Goal: Task Accomplishment & Management: Manage account settings

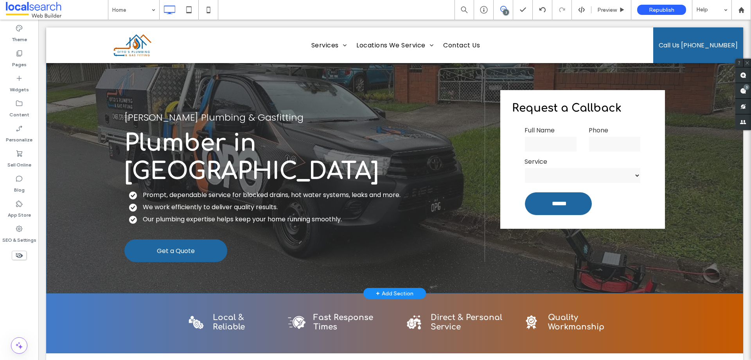
click at [151, 203] on div "Otto's Plumbing & Gasfitting Plumber in Brisbane Prompt, dependable service for…" at bounding box center [304, 176] width 360 height 172
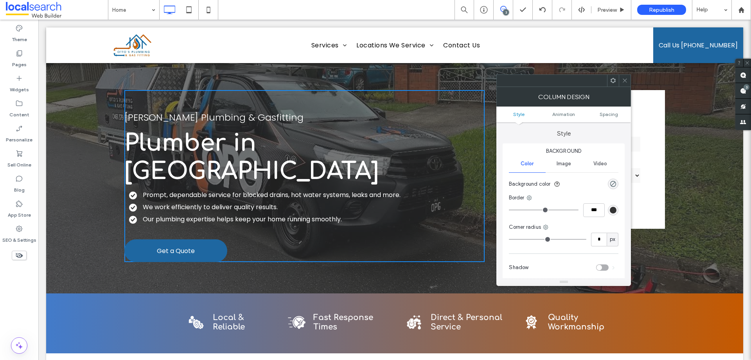
click at [625, 85] on span at bounding box center [625, 81] width 6 height 12
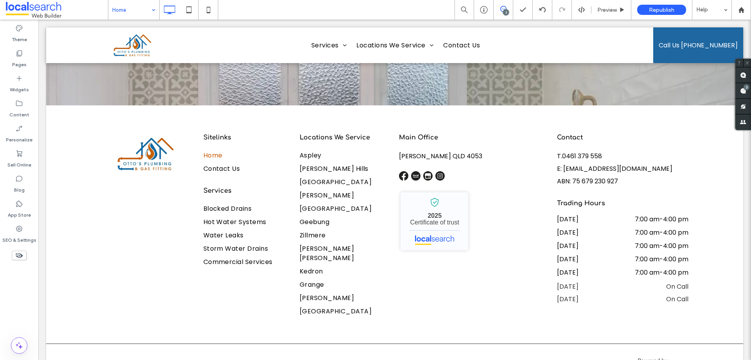
scroll to position [2751, 0]
click at [32, 54] on div "Pages" at bounding box center [19, 58] width 38 height 25
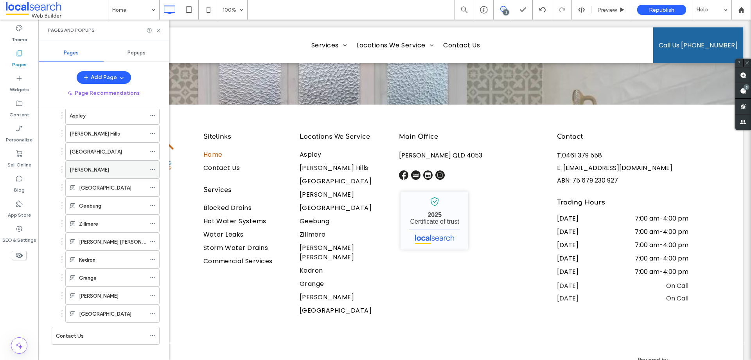
scroll to position [78, 0]
click at [153, 187] on use at bounding box center [152, 187] width 4 height 1
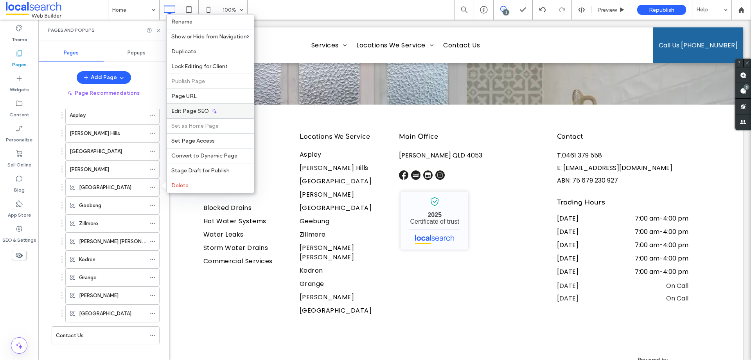
click at [188, 112] on span "Edit Page SEO" at bounding box center [190, 111] width 38 height 7
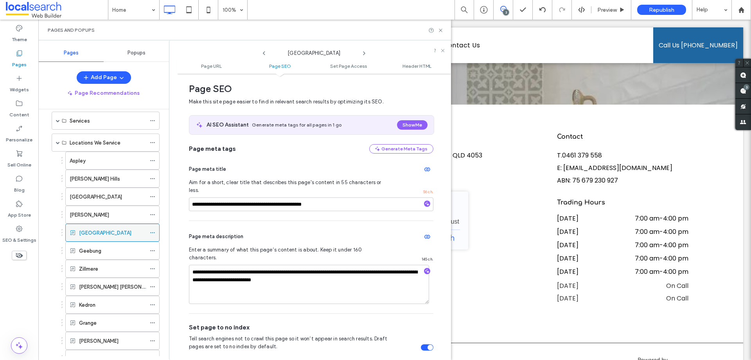
scroll to position [0, 0]
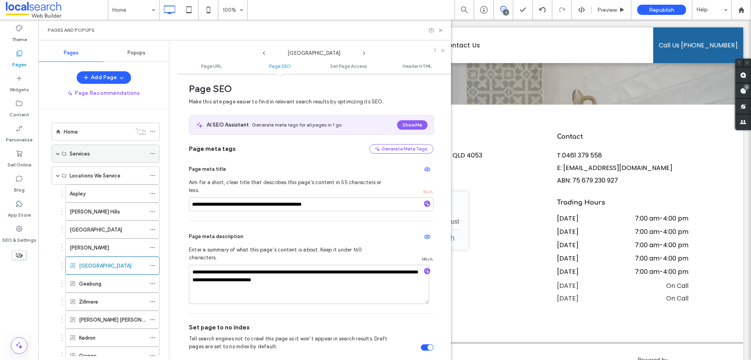
click at [56, 152] on span at bounding box center [58, 153] width 4 height 4
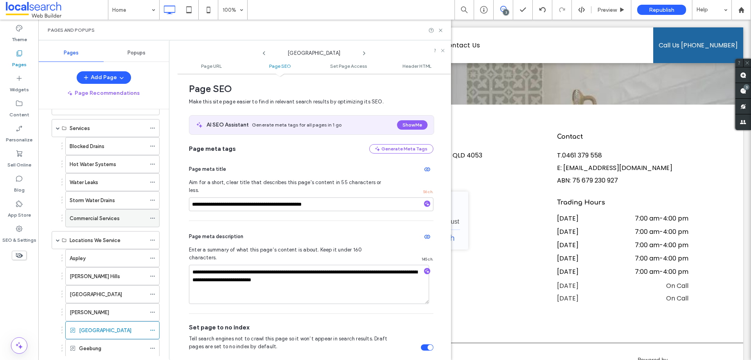
scroll to position [39, 0]
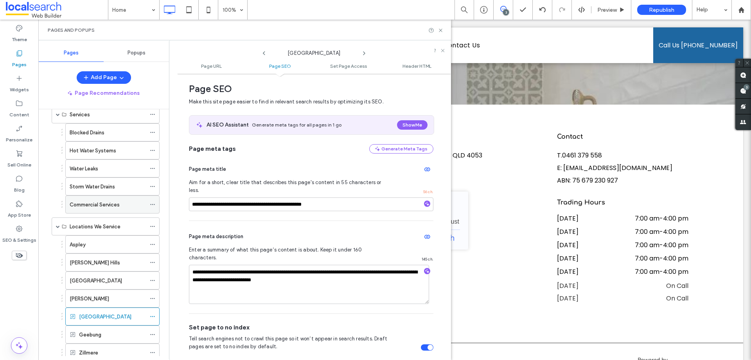
click at [151, 205] on icon at bounding box center [152, 204] width 5 height 5
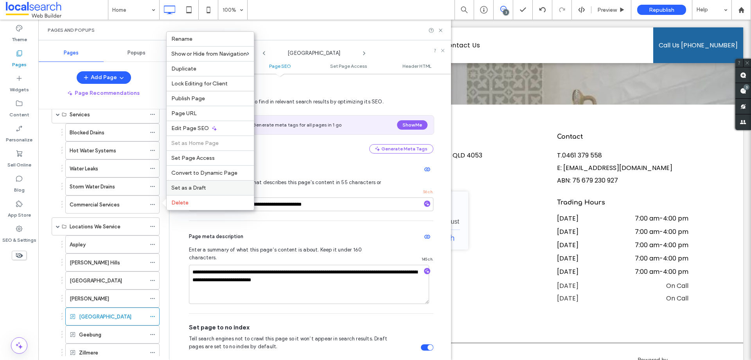
click at [177, 189] on span "Set as a Draft" at bounding box center [188, 187] width 34 height 7
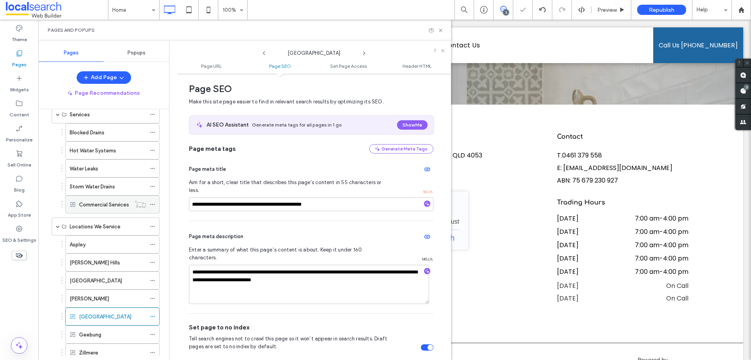
click at [154, 205] on icon at bounding box center [152, 204] width 5 height 5
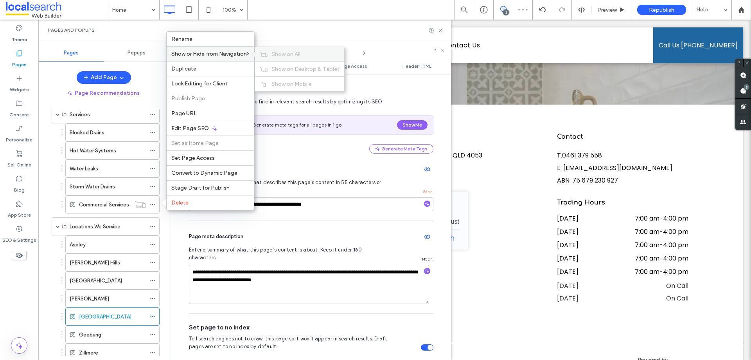
click at [270, 50] on div "Show on All" at bounding box center [299, 54] width 89 height 14
click at [154, 202] on icon at bounding box center [152, 204] width 5 height 5
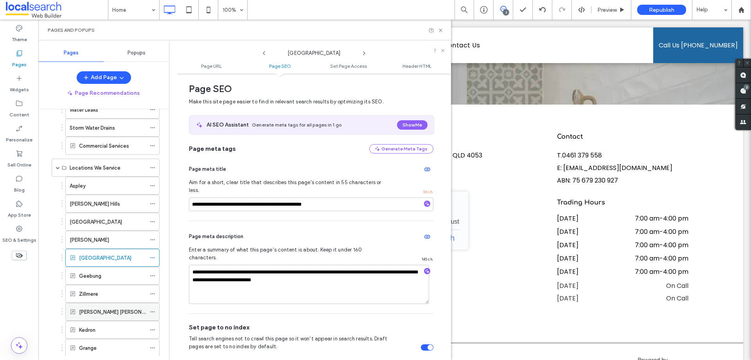
scroll to position [59, 0]
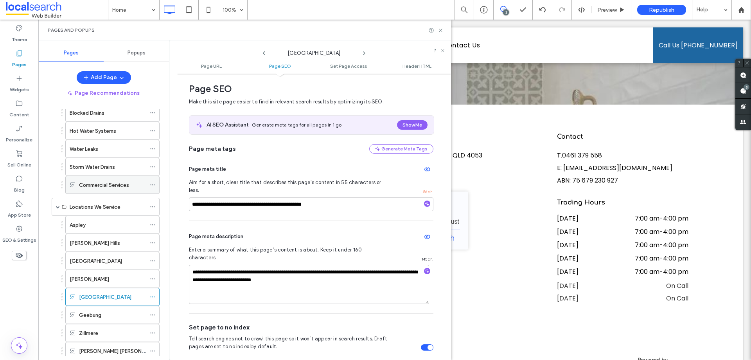
click at [154, 185] on icon at bounding box center [152, 184] width 5 height 5
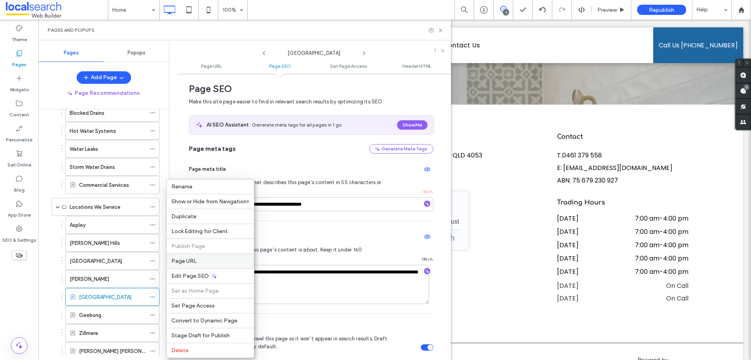
click at [191, 262] on span "Page URL" at bounding box center [183, 261] width 25 height 7
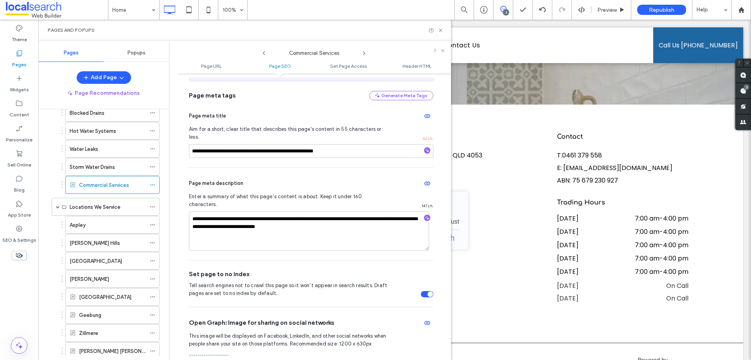
scroll to position [200, 0]
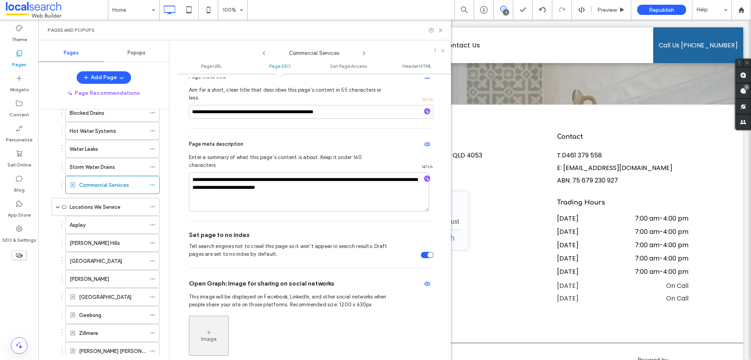
drag, startPoint x: 424, startPoint y: 239, endPoint x: 412, endPoint y: 239, distance: 12.1
click at [428, 252] on div "toggle" at bounding box center [430, 254] width 5 height 5
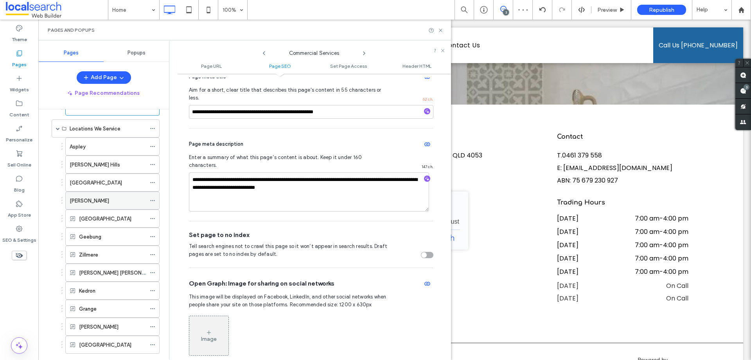
scroll to position [98, 0]
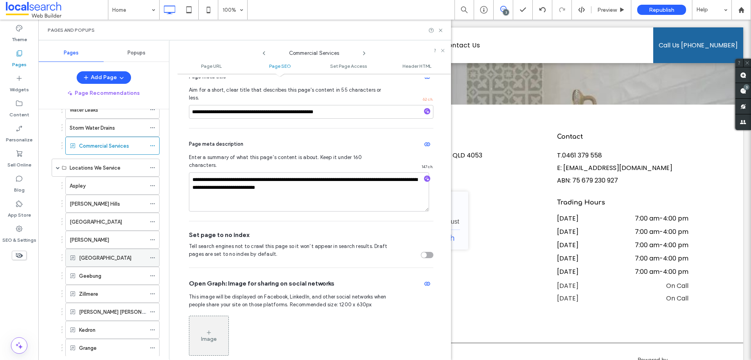
click at [155, 257] on icon at bounding box center [152, 257] width 5 height 5
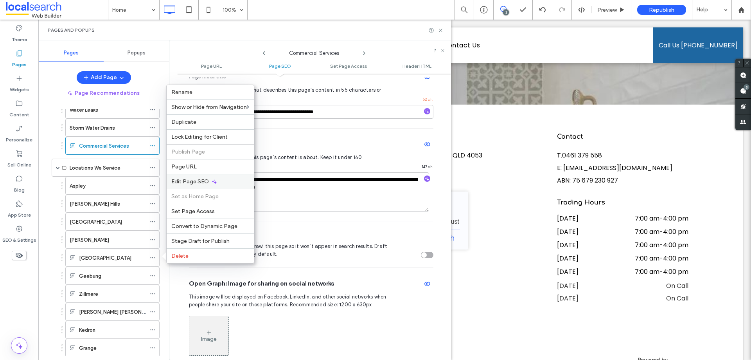
click at [188, 185] on div "Edit Page SEO" at bounding box center [210, 181] width 87 height 15
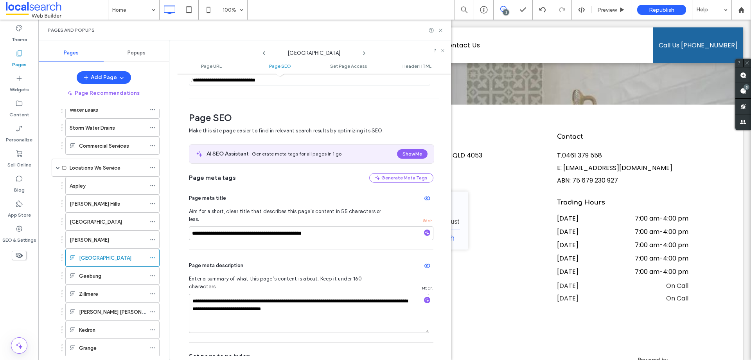
scroll to position [107, 0]
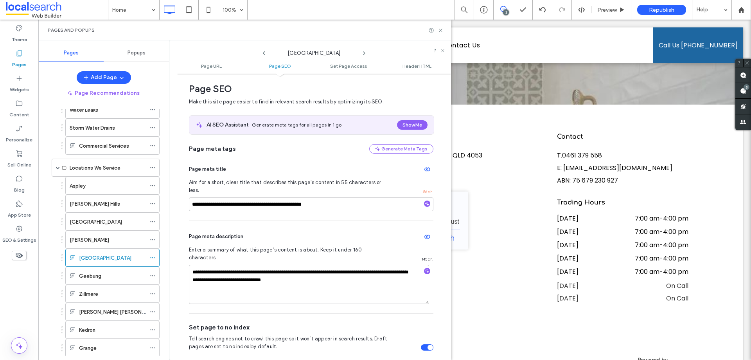
click at [423, 344] on div "toggle" at bounding box center [427, 347] width 13 height 6
click at [154, 276] on use at bounding box center [152, 275] width 4 height 1
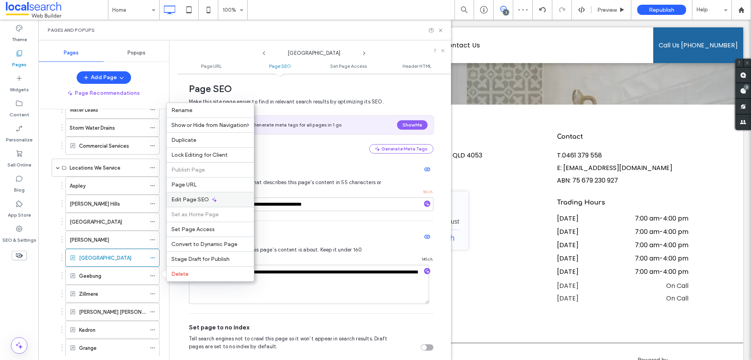
click at [188, 202] on span "Edit Page SEO" at bounding box center [190, 199] width 38 height 7
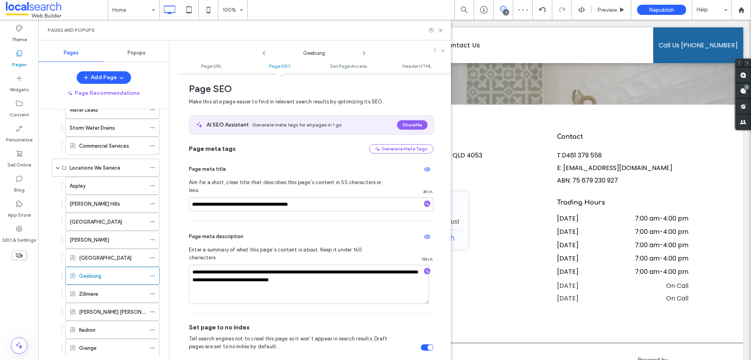
click at [422, 344] on div "toggle" at bounding box center [427, 347] width 13 height 6
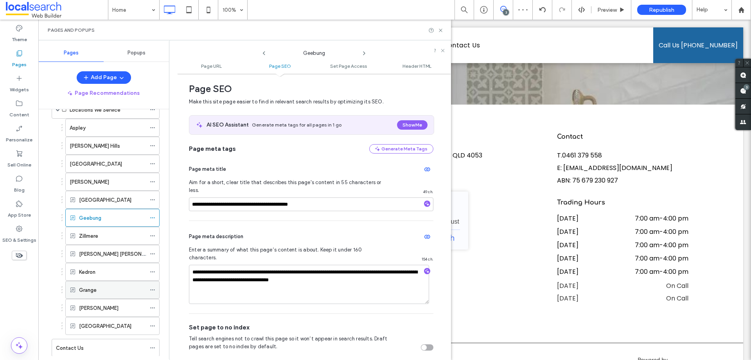
scroll to position [176, 0]
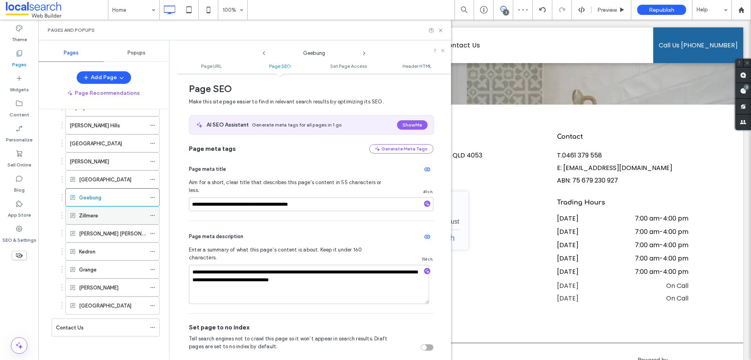
click at [153, 217] on icon at bounding box center [152, 215] width 5 height 5
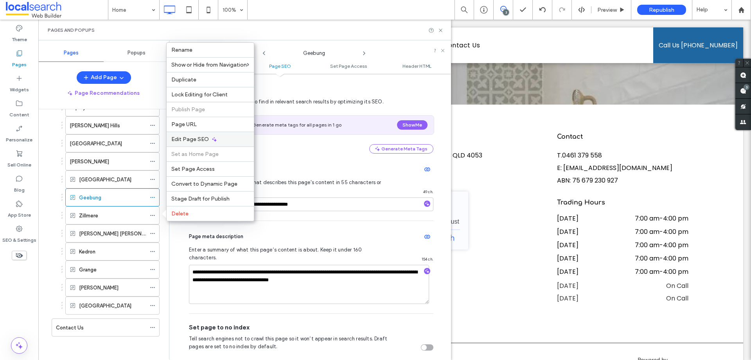
click at [179, 139] on span "Edit Page SEO" at bounding box center [190, 139] width 38 height 7
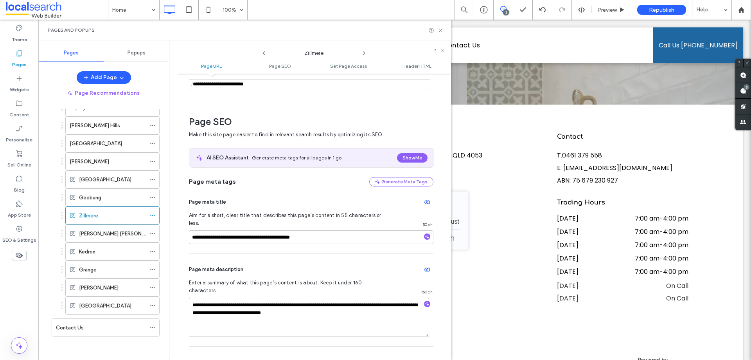
scroll to position [107, 0]
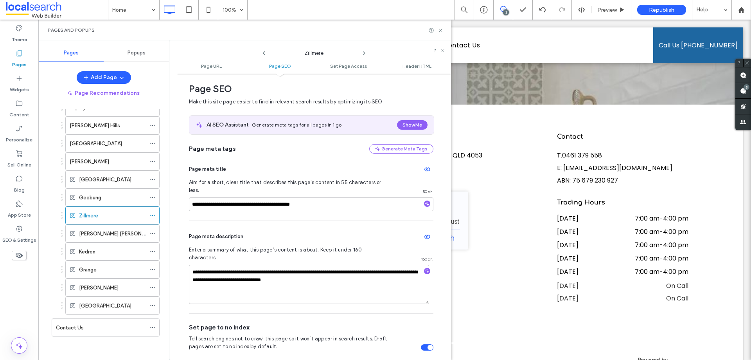
click at [422, 344] on div "toggle" at bounding box center [427, 347] width 13 height 6
click at [153, 233] on use at bounding box center [152, 233] width 4 height 1
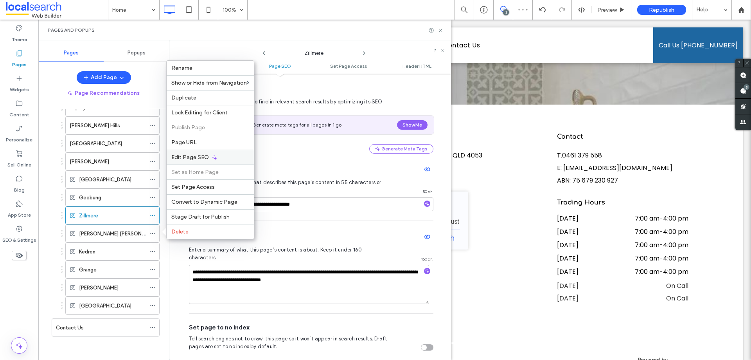
click at [180, 158] on span "Edit Page SEO" at bounding box center [190, 157] width 38 height 7
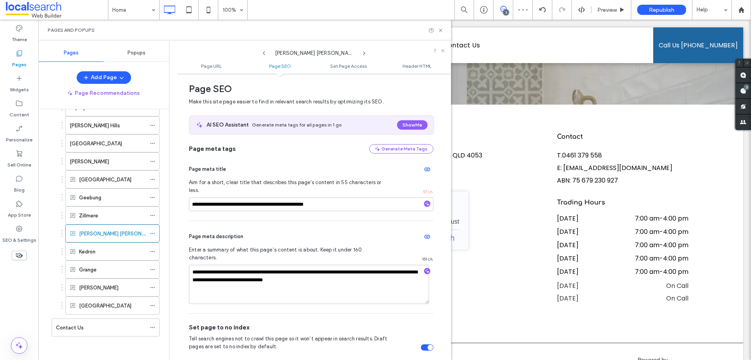
click at [421, 344] on div "toggle" at bounding box center [427, 347] width 13 height 6
click at [151, 250] on icon at bounding box center [152, 251] width 5 height 5
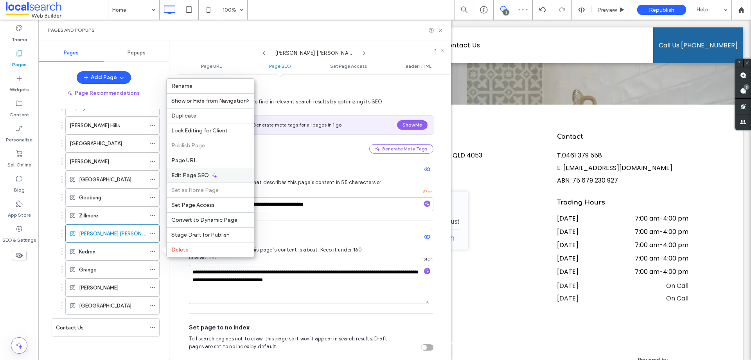
click at [189, 176] on span "Edit Page SEO" at bounding box center [190, 175] width 38 height 7
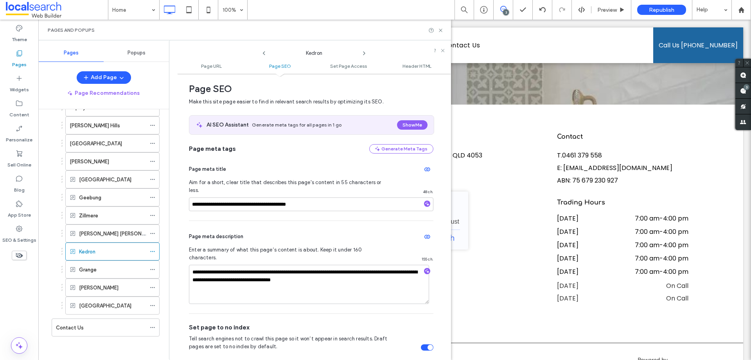
click at [422, 344] on div "toggle" at bounding box center [427, 347] width 13 height 6
click at [153, 267] on icon at bounding box center [152, 269] width 5 height 5
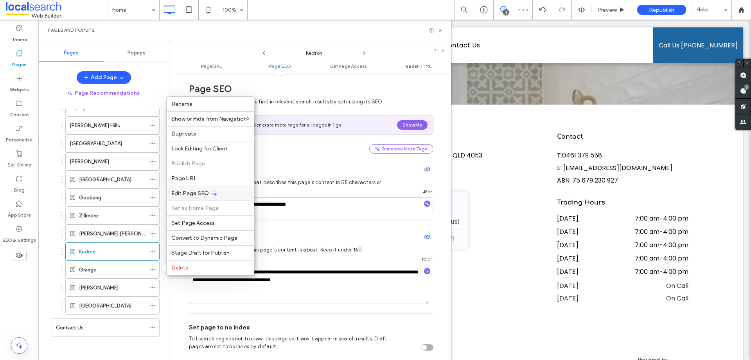
click at [200, 194] on span "Edit Page SEO" at bounding box center [190, 193] width 38 height 7
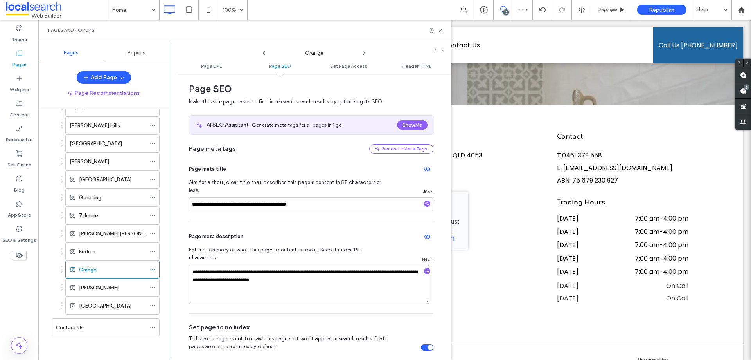
click at [428, 344] on div "toggle" at bounding box center [430, 346] width 5 height 5
click at [154, 286] on icon at bounding box center [152, 287] width 5 height 5
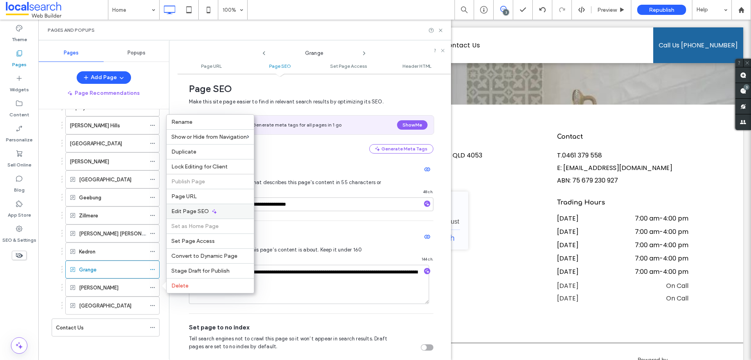
click at [185, 214] on span "Edit Page SEO" at bounding box center [190, 211] width 38 height 7
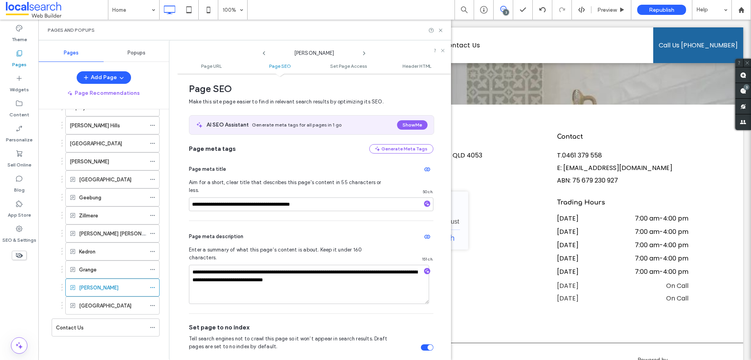
click at [421, 344] on div "toggle" at bounding box center [427, 347] width 13 height 6
click at [153, 304] on icon at bounding box center [152, 305] width 5 height 5
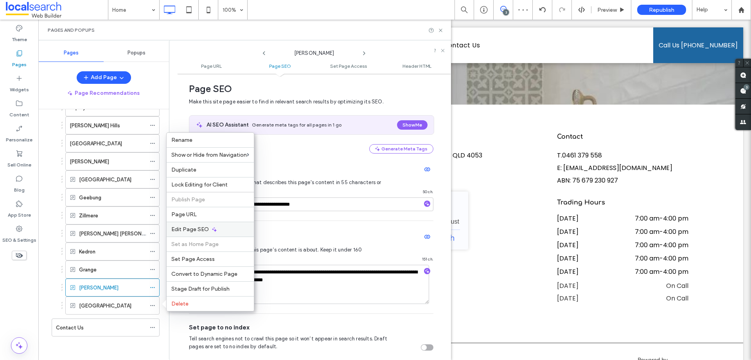
click at [178, 232] on span "Edit Page SEO" at bounding box center [190, 229] width 38 height 7
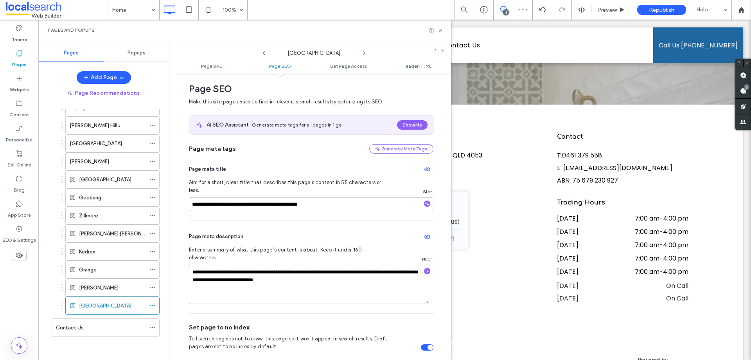
click at [421, 344] on div "toggle" at bounding box center [427, 347] width 13 height 6
click at [442, 32] on icon at bounding box center [441, 30] width 6 height 6
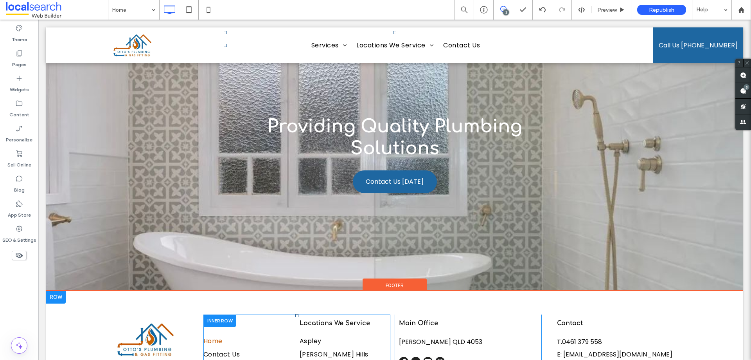
scroll to position [2633, 0]
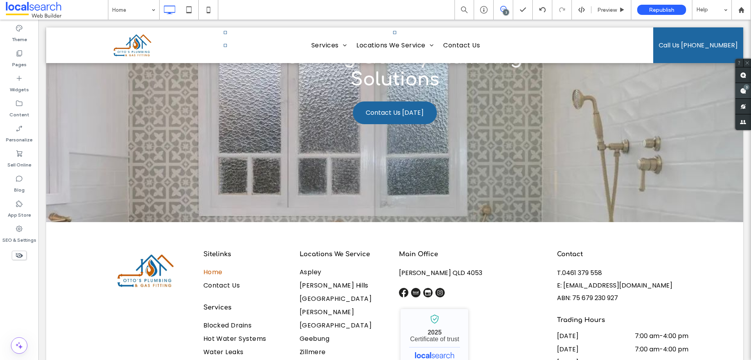
click at [744, 88] on div "3" at bounding box center [747, 87] width 6 height 6
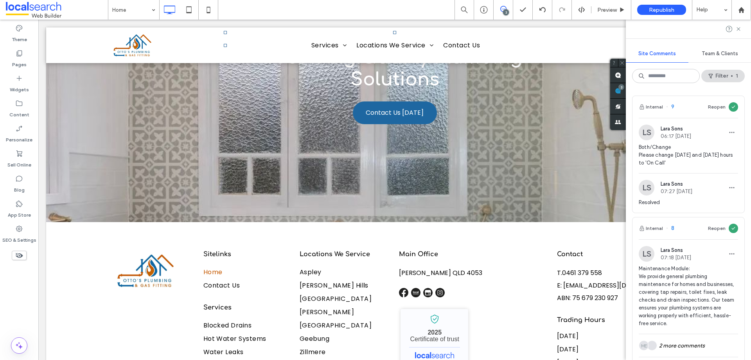
click at [721, 52] on span "Team & Clients" at bounding box center [720, 53] width 36 height 6
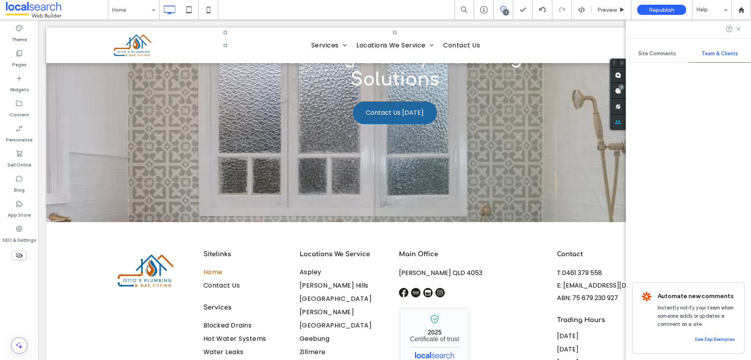
click at [669, 50] on span "Site Comments" at bounding box center [658, 53] width 38 height 6
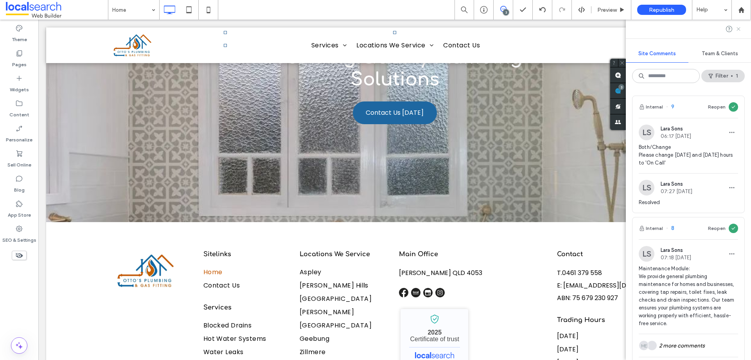
click at [738, 29] on icon at bounding box center [739, 29] width 6 height 6
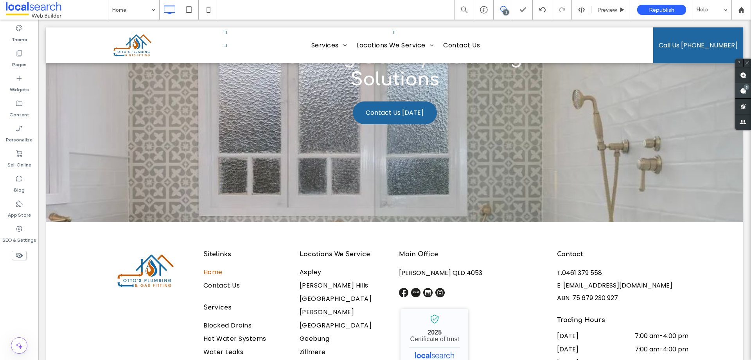
click at [744, 89] on use at bounding box center [744, 91] width 6 height 6
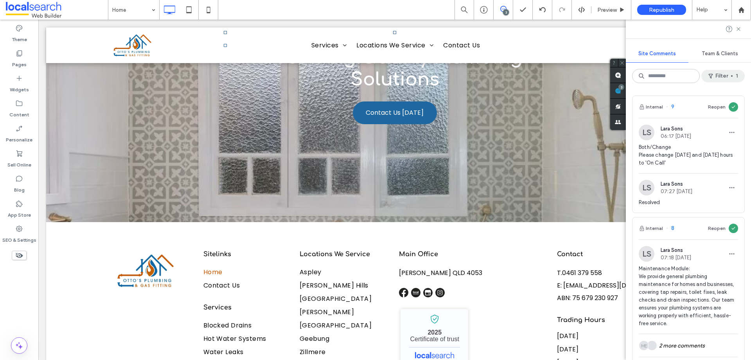
click at [718, 79] on button "Filter 1" at bounding box center [723, 76] width 43 height 13
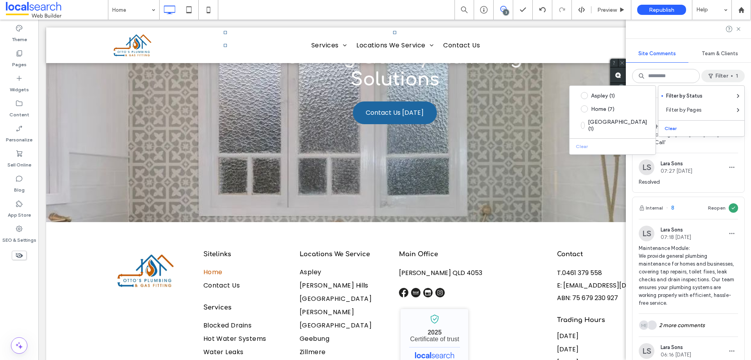
scroll to position [39, 0]
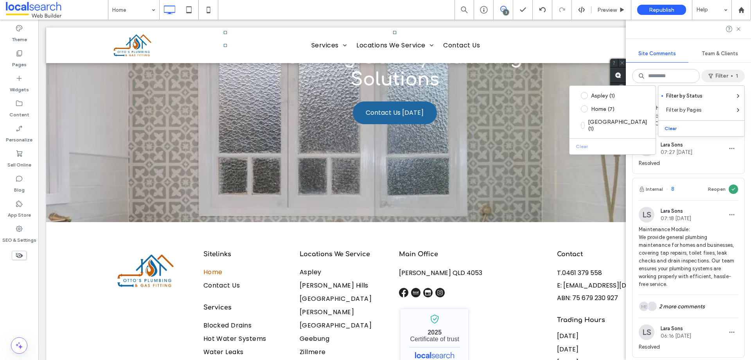
click at [674, 127] on button "Clear" at bounding box center [672, 128] width 20 height 9
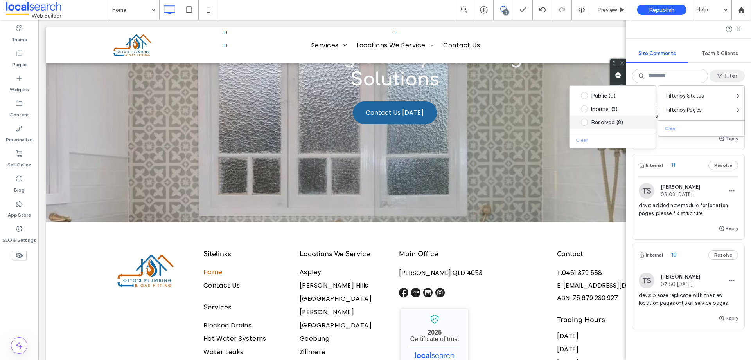
click at [609, 125] on div "Resolved (8)" at bounding box center [618, 122] width 55 height 7
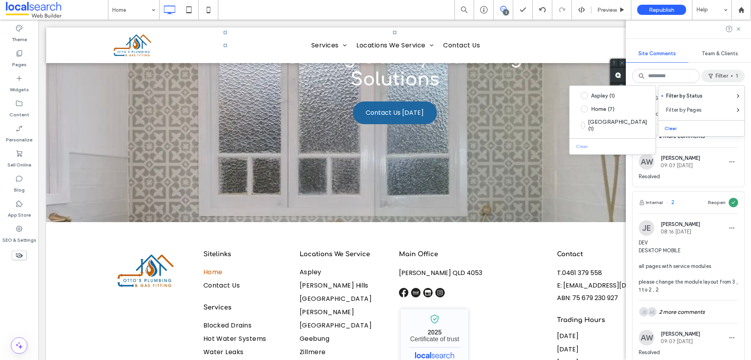
scroll to position [1135, 0]
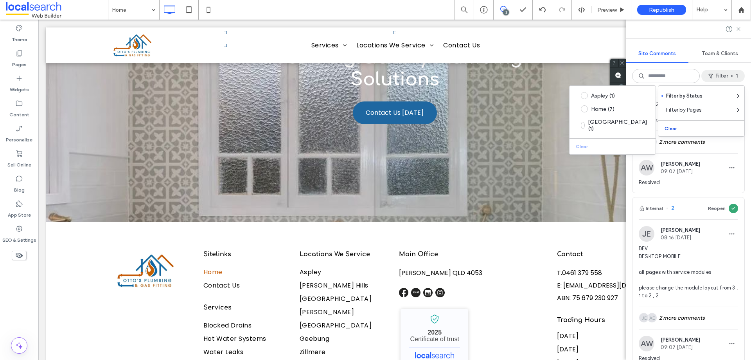
click at [674, 128] on button "Clear" at bounding box center [672, 128] width 20 height 9
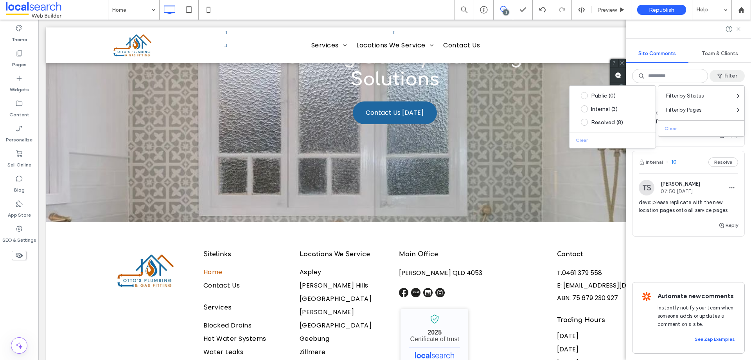
click at [730, 73] on button "Filter" at bounding box center [727, 76] width 35 height 13
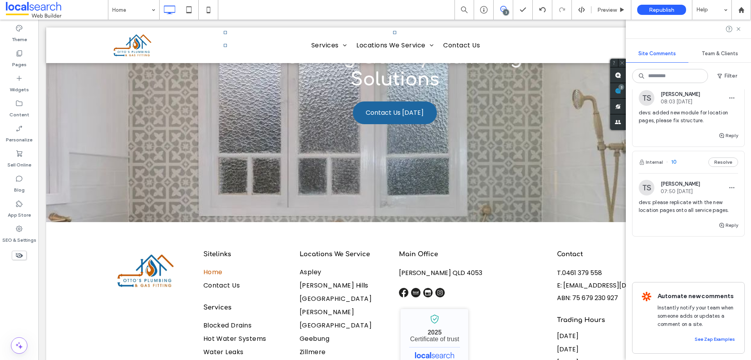
scroll to position [0, 0]
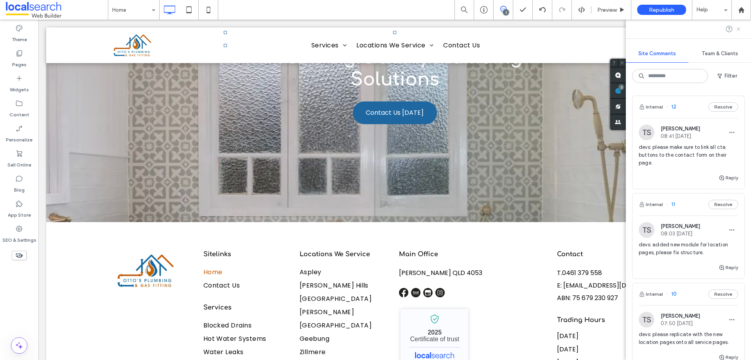
drag, startPoint x: 739, startPoint y: 31, endPoint x: 404, endPoint y: 117, distance: 346.2
click at [739, 31] on icon at bounding box center [739, 29] width 6 height 6
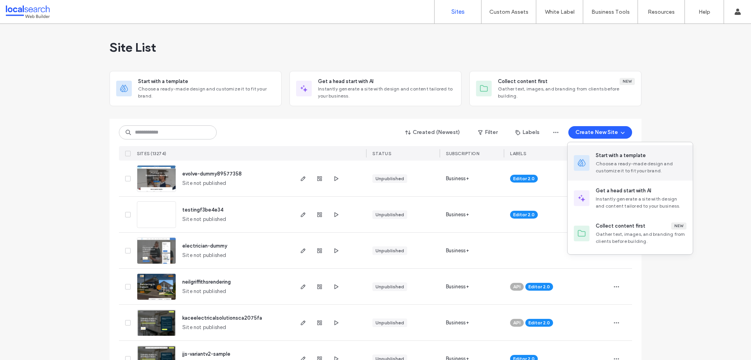
click at [647, 152] on div "Start with a template" at bounding box center [641, 155] width 91 height 8
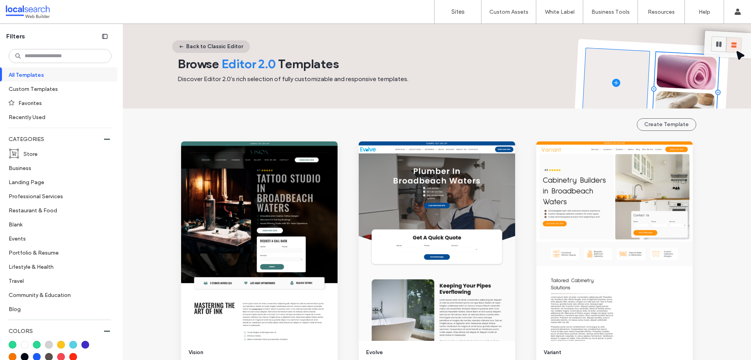
click at [199, 47] on button "Back to Classic Editor" at bounding box center [211, 46] width 78 height 13
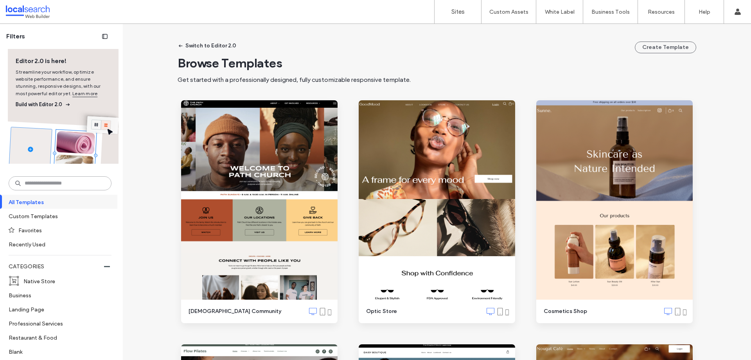
click at [34, 181] on input at bounding box center [60, 183] width 103 height 14
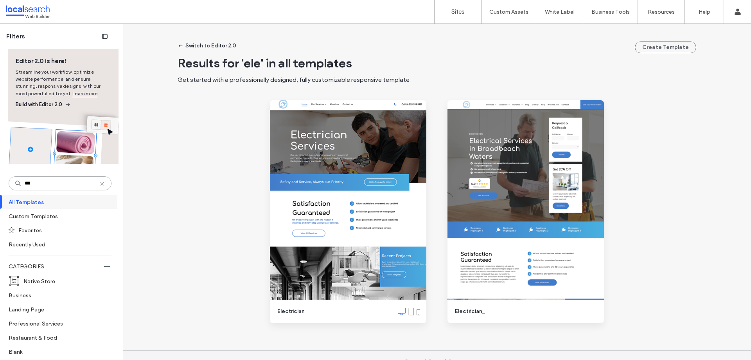
type input "***"
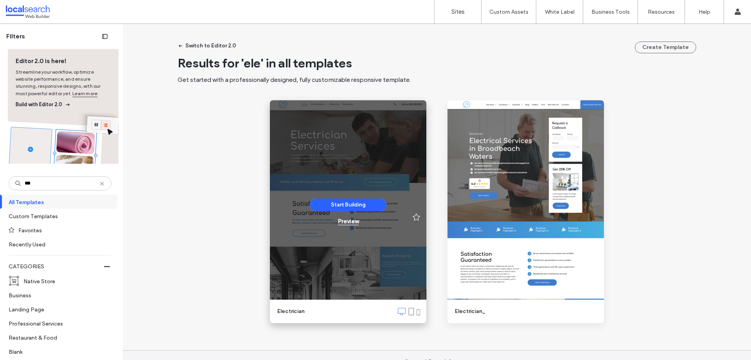
click at [338, 222] on div "Preview" at bounding box center [348, 221] width 21 height 7
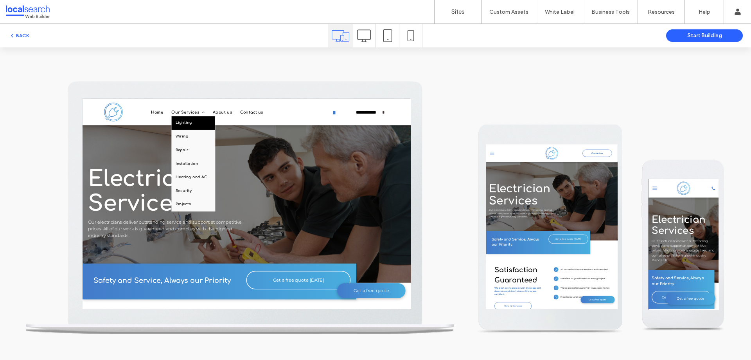
click at [226, 129] on span "Lighting" at bounding box center [226, 133] width 23 height 8
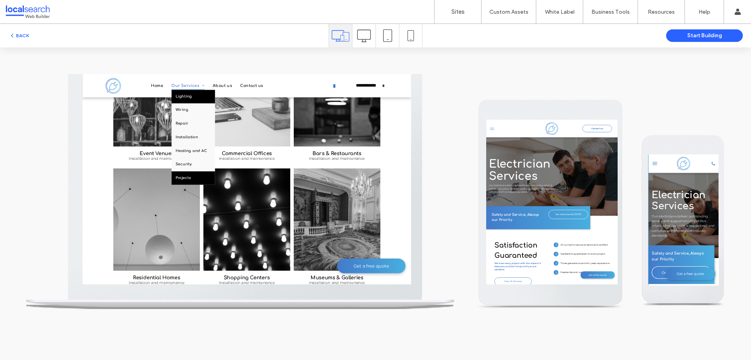
scroll to position [1739, 0]
click at [226, 106] on span "Lighting" at bounding box center [226, 106] width 23 height 8
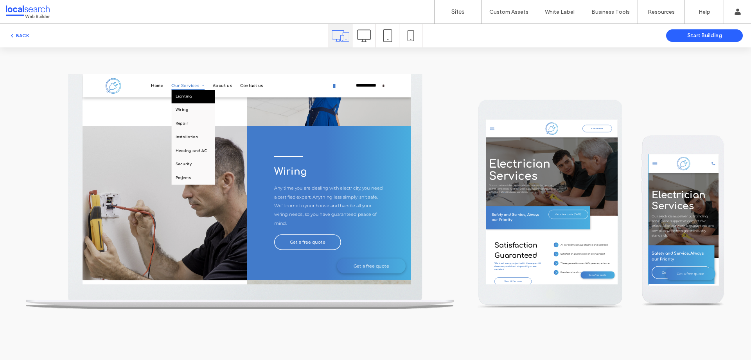
scroll to position [220, 0]
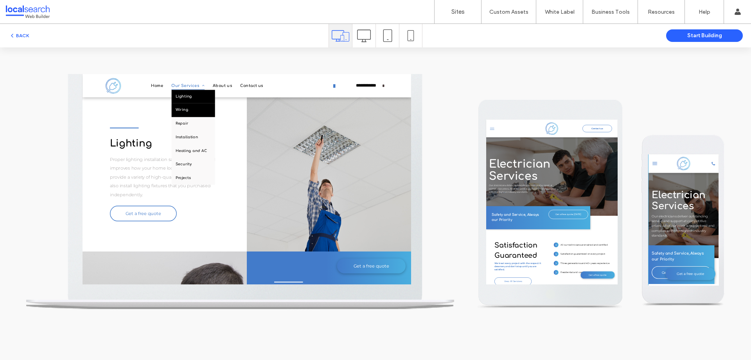
click at [226, 133] on link "Wiring" at bounding box center [240, 125] width 62 height 20
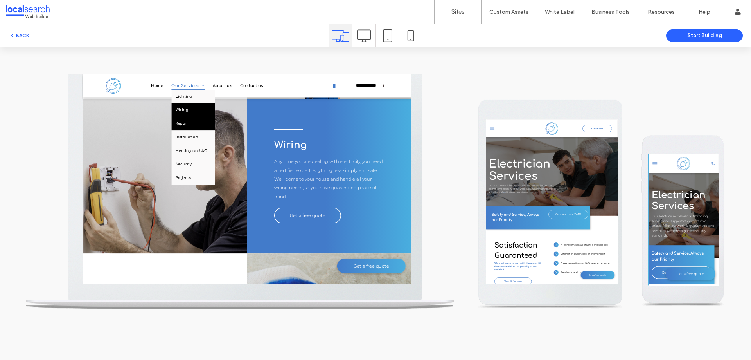
scroll to position [440, 0]
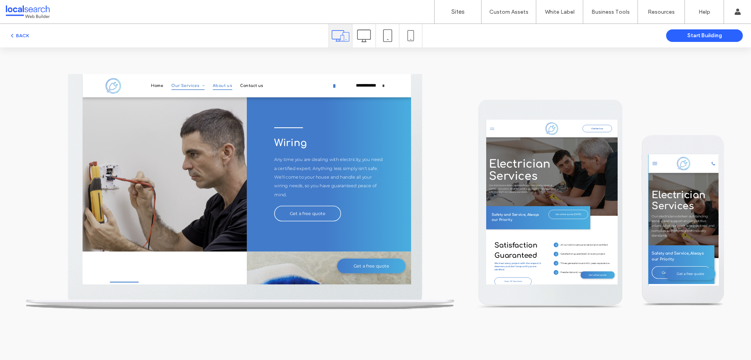
click at [287, 89] on span "About us" at bounding box center [281, 90] width 27 height 12
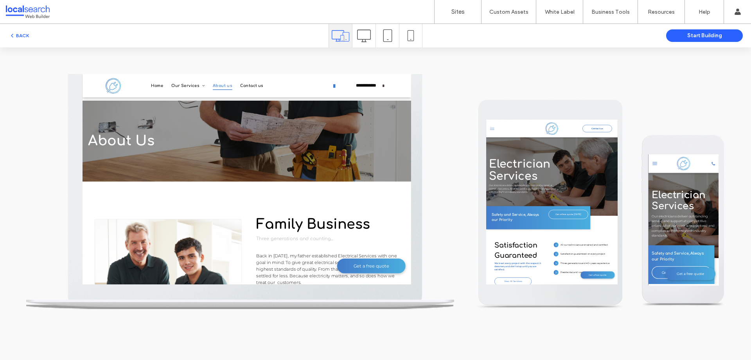
scroll to position [716, 0]
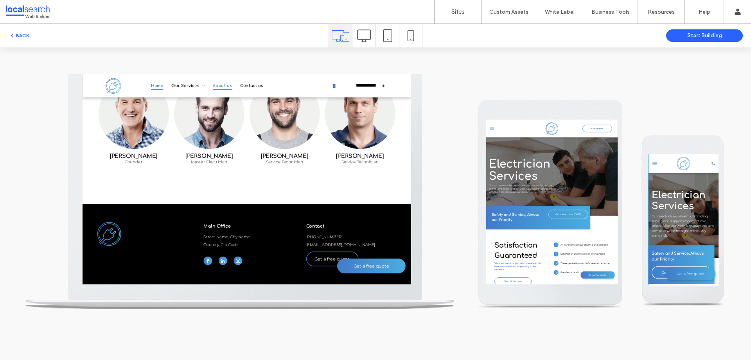
click at [182, 93] on span "Home" at bounding box center [189, 90] width 18 height 12
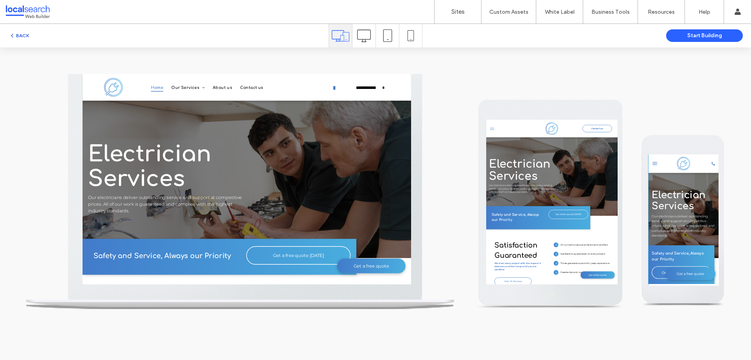
scroll to position [0, 0]
click at [22, 34] on button "BACK" at bounding box center [19, 35] width 20 height 9
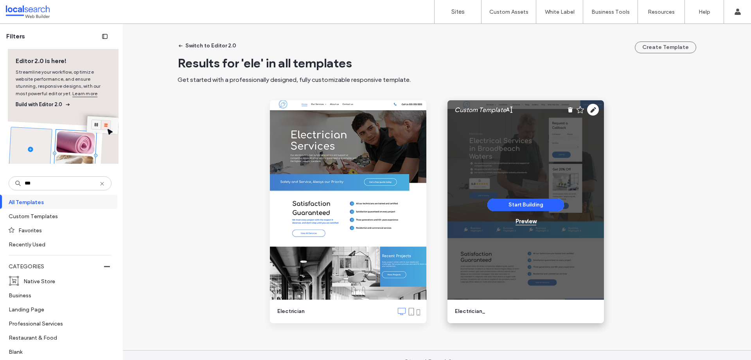
click at [528, 223] on div "Preview" at bounding box center [526, 221] width 21 height 7
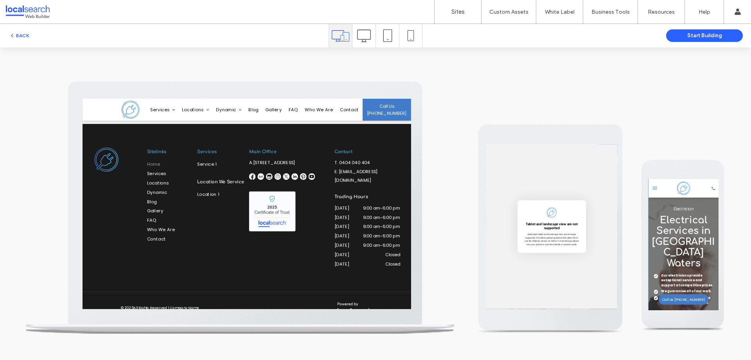
scroll to position [2738, 0]
click at [22, 37] on button "BACK" at bounding box center [19, 35] width 20 height 9
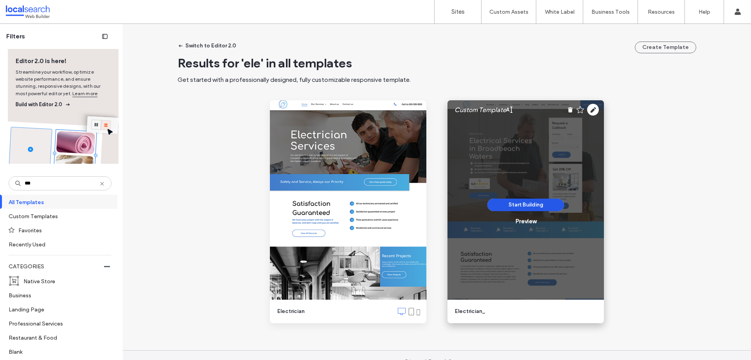
click at [524, 202] on button "Start Building" at bounding box center [526, 204] width 77 height 13
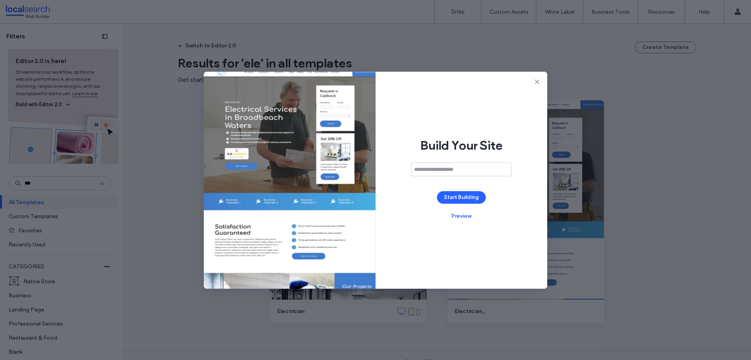
click at [451, 166] on input at bounding box center [461, 169] width 101 height 14
type input "**********"
click at [465, 195] on button "Start Building" at bounding box center [461, 197] width 49 height 13
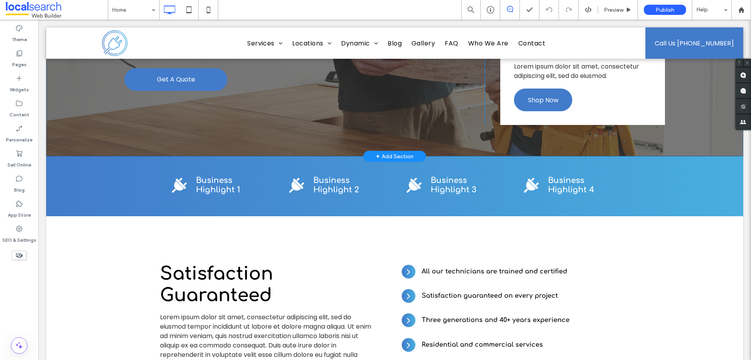
scroll to position [124, 0]
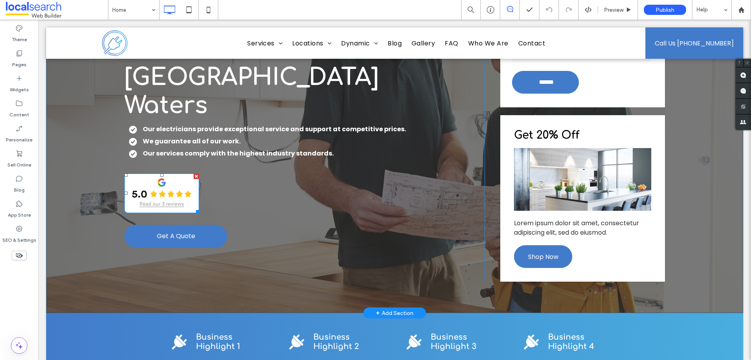
click at [152, 173] on img at bounding box center [161, 193] width 75 height 40
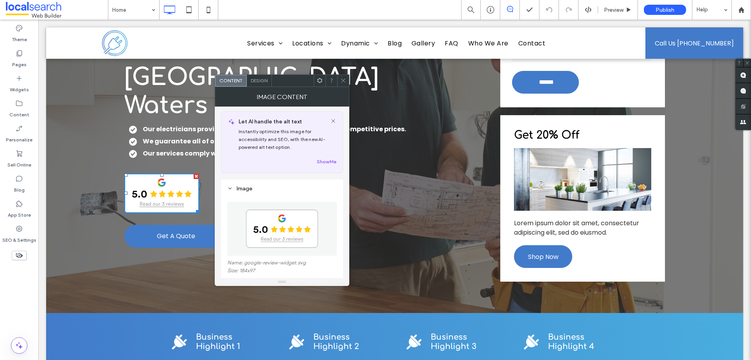
scroll to position [0, 0]
click at [342, 82] on use at bounding box center [343, 81] width 4 height 4
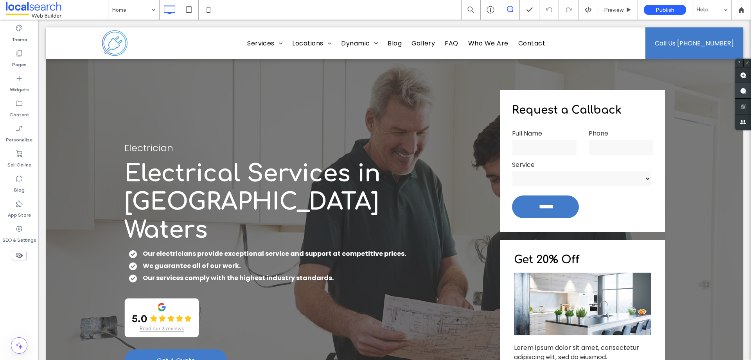
click at [744, 91] on use at bounding box center [744, 91] width 6 height 6
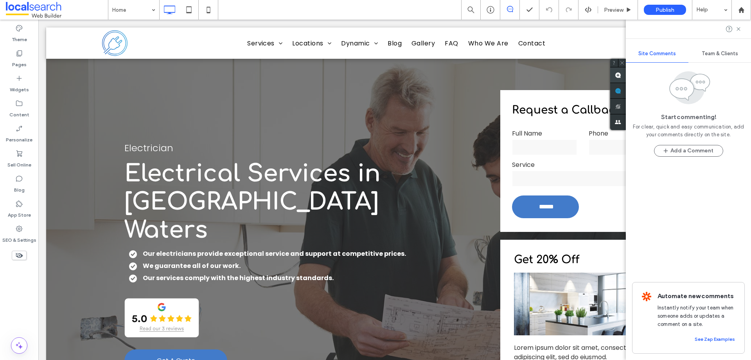
click at [620, 79] on span at bounding box center [619, 74] width 16 height 15
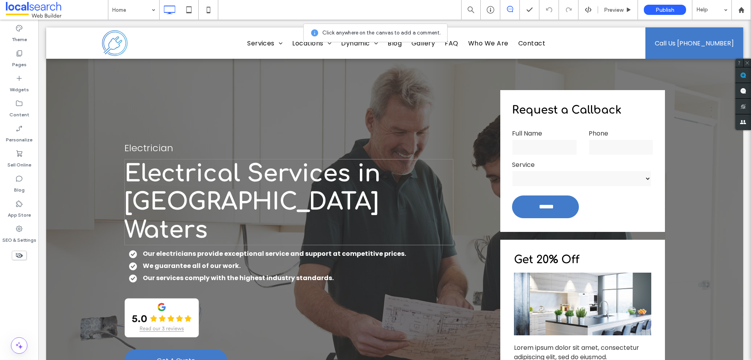
click at [130, 165] on span "Electrical Services in [GEOGRAPHIC_DATA] Waters" at bounding box center [252, 201] width 256 height 83
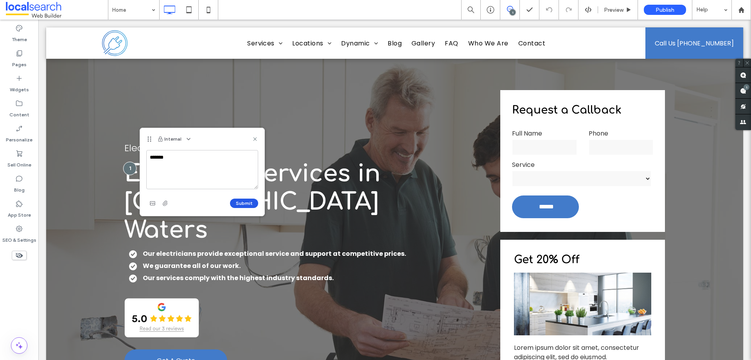
type textarea "*******"
click at [249, 198] on button "Submit" at bounding box center [244, 202] width 28 height 9
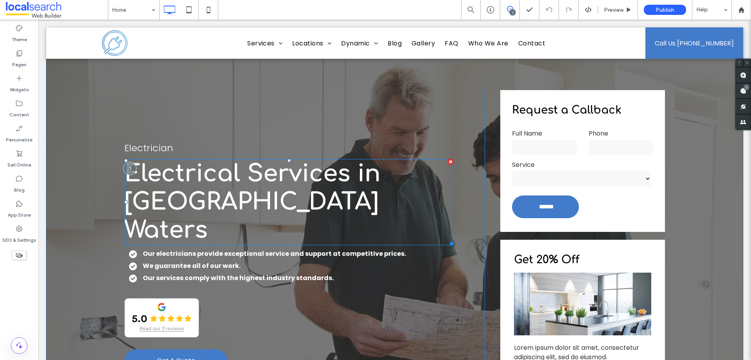
drag, startPoint x: 153, startPoint y: 186, endPoint x: 94, endPoint y: 166, distance: 63.0
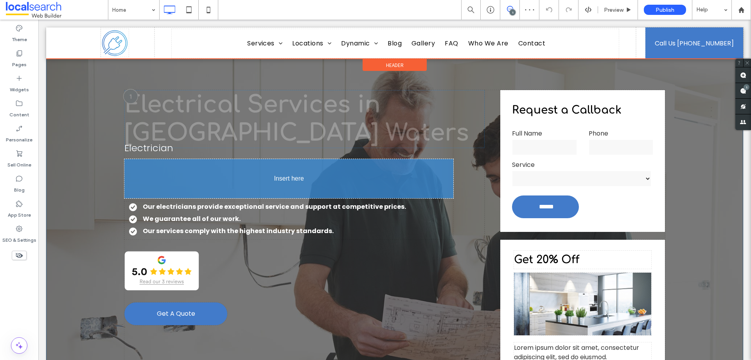
drag, startPoint x: 132, startPoint y: 164, endPoint x: 181, endPoint y: 189, distance: 55.0
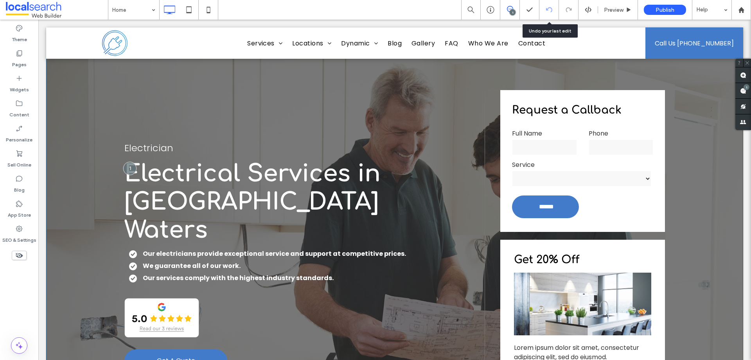
click at [549, 7] on icon at bounding box center [549, 10] width 6 height 6
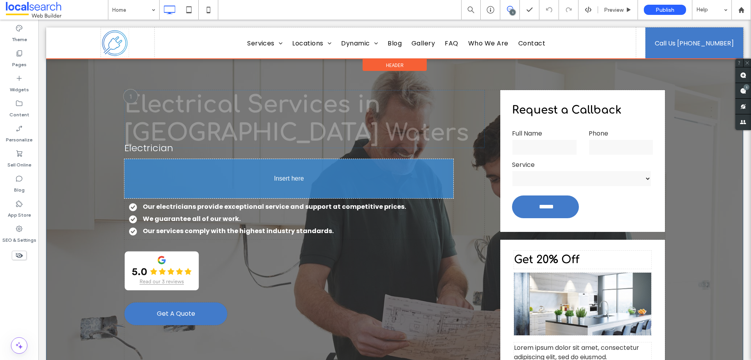
drag, startPoint x: 130, startPoint y: 165, endPoint x: 124, endPoint y: 165, distance: 6.3
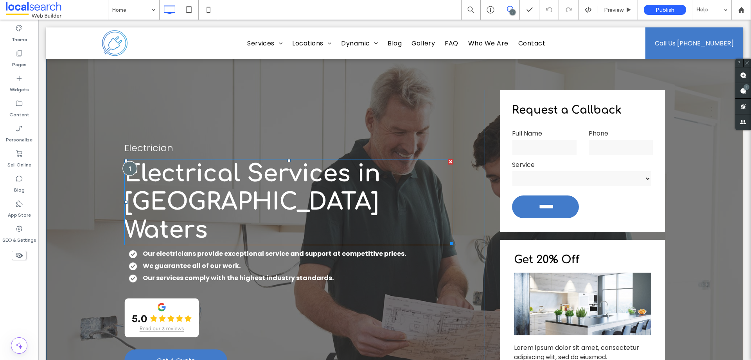
click at [131, 162] on div at bounding box center [130, 168] width 14 height 14
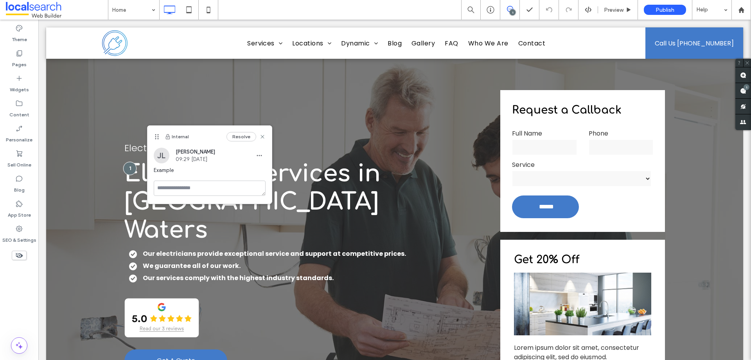
click at [157, 133] on div "Internal Resolve" at bounding box center [210, 137] width 124 height 22
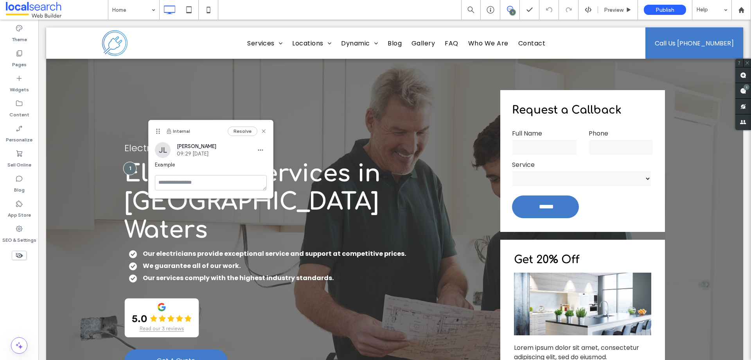
drag, startPoint x: 157, startPoint y: 135, endPoint x: 158, endPoint y: 130, distance: 5.6
click at [158, 130] on icon at bounding box center [158, 131] width 6 height 6
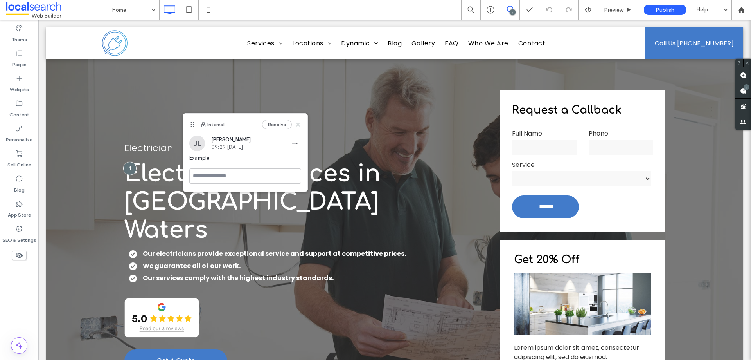
drag, startPoint x: 157, startPoint y: 130, endPoint x: 190, endPoint y: 124, distance: 33.9
click at [191, 124] on use at bounding box center [193, 124] width 4 height 5
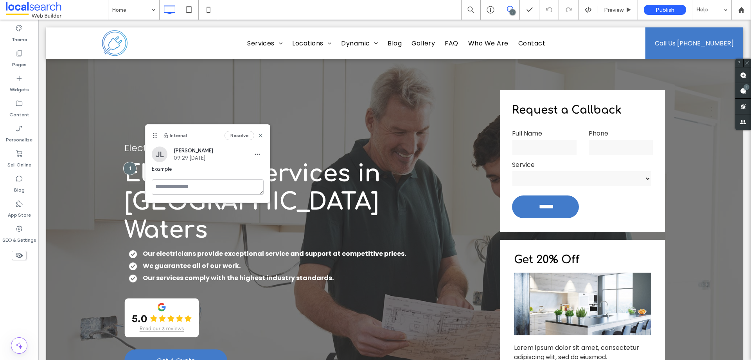
drag, startPoint x: 192, startPoint y: 125, endPoint x: 155, endPoint y: 136, distance: 38.0
click at [155, 136] on icon at bounding box center [155, 135] width 6 height 6
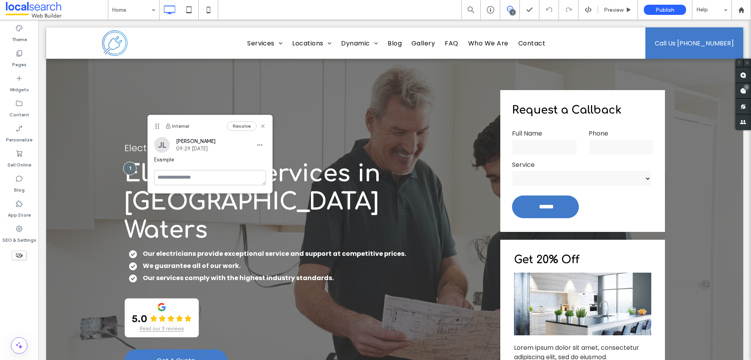
drag, startPoint x: 155, startPoint y: 136, endPoint x: 158, endPoint y: 126, distance: 9.7
click at [158, 126] on icon at bounding box center [157, 126] width 6 height 6
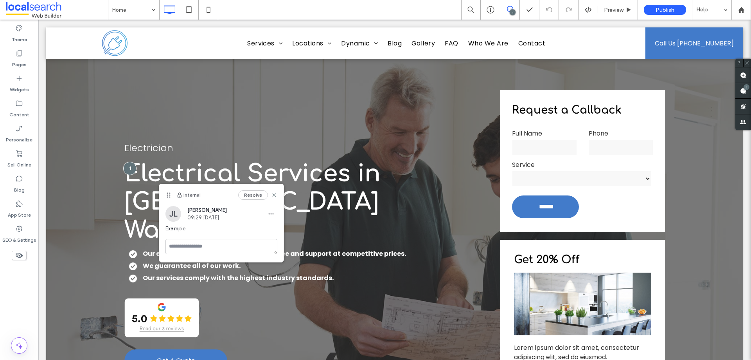
drag, startPoint x: 156, startPoint y: 126, endPoint x: 168, endPoint y: 196, distance: 70.2
click at [168, 196] on use at bounding box center [169, 194] width 4 height 5
drag, startPoint x: 276, startPoint y: 193, endPoint x: 206, endPoint y: 174, distance: 72.7
click at [276, 193] on use at bounding box center [274, 195] width 4 height 4
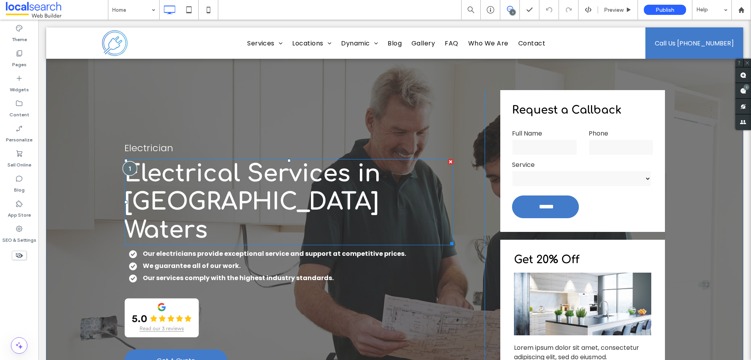
click at [126, 165] on div at bounding box center [130, 168] width 14 height 14
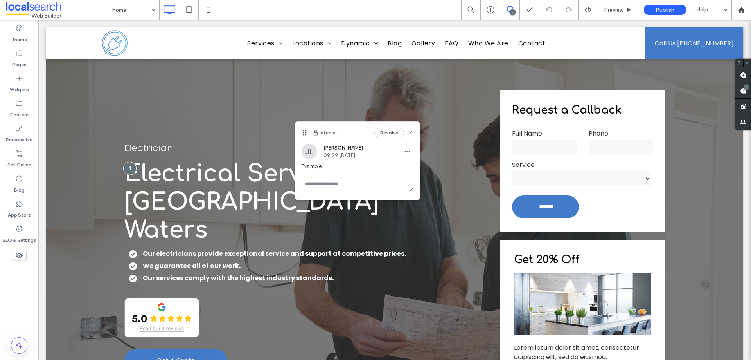
drag, startPoint x: 176, startPoint y: 134, endPoint x: 174, endPoint y: 150, distance: 15.8
click at [302, 136] on icon at bounding box center [305, 133] width 6 height 6
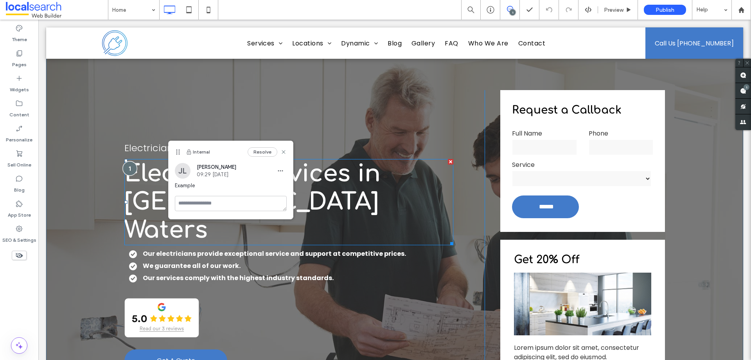
click at [124, 165] on div at bounding box center [130, 168] width 14 height 14
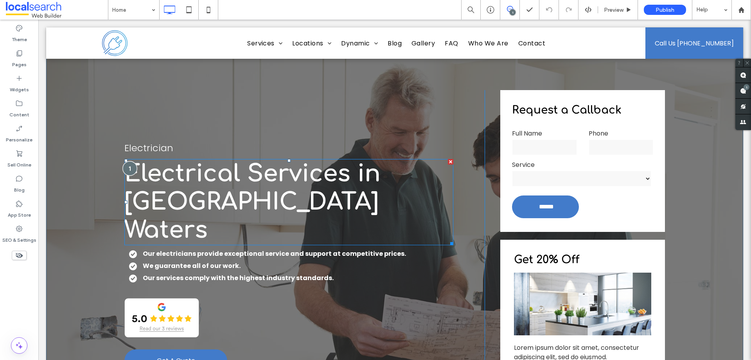
click at [130, 164] on div at bounding box center [130, 168] width 14 height 14
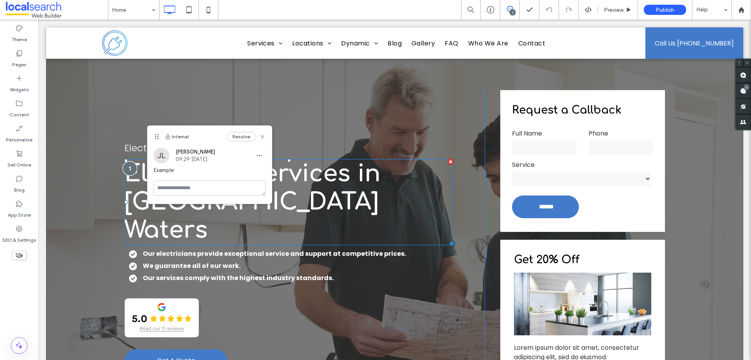
click at [130, 164] on div at bounding box center [130, 168] width 14 height 14
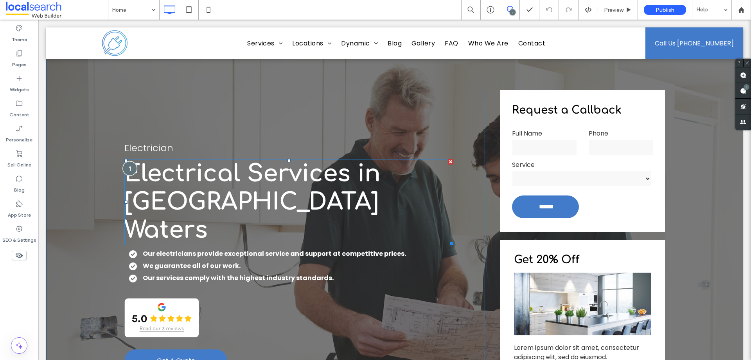
click at [130, 164] on div at bounding box center [130, 168] width 14 height 14
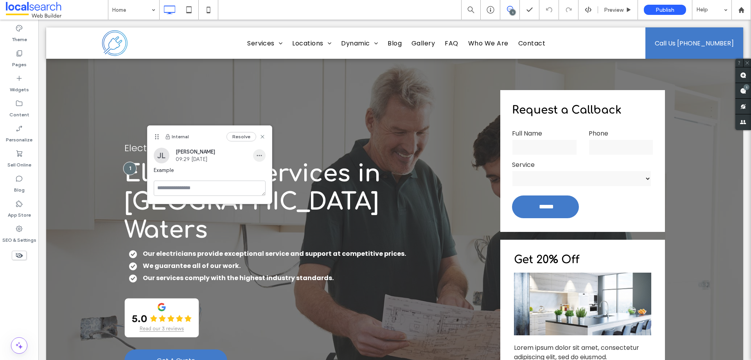
click at [261, 155] on use "button" at bounding box center [259, 155] width 5 height 1
click at [271, 189] on span "Delete" at bounding box center [267, 191] width 15 height 8
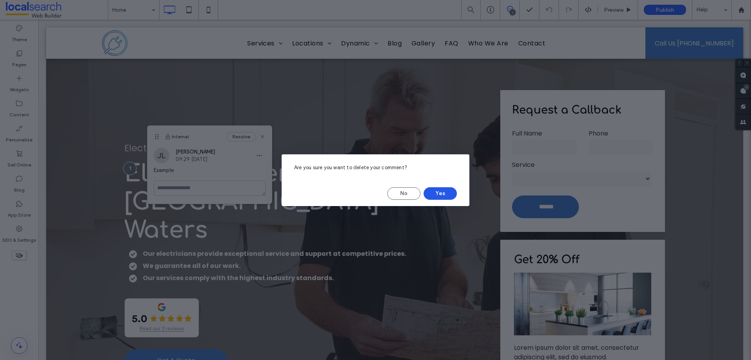
click at [428, 191] on button "Yes" at bounding box center [440, 193] width 33 height 13
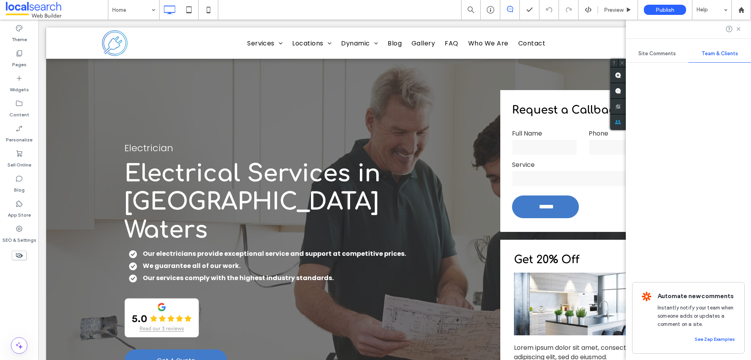
click at [678, 54] on div "Site Comments" at bounding box center [657, 53] width 63 height 17
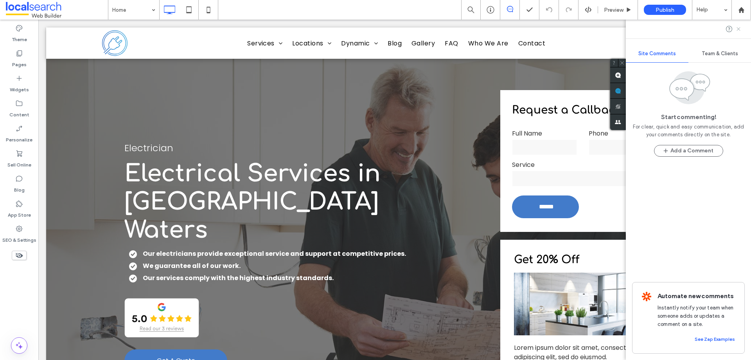
drag, startPoint x: 740, startPoint y: 29, endPoint x: 469, endPoint y: 25, distance: 270.5
click at [740, 29] on icon at bounding box center [739, 29] width 6 height 6
